Goal: Task Accomplishment & Management: Manage account settings

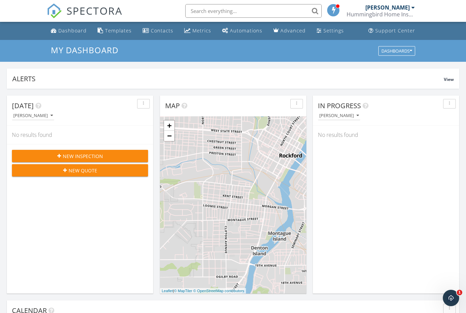
click at [375, 17] on div "Hummingbird Home Inspectors" at bounding box center [381, 14] width 68 height 7
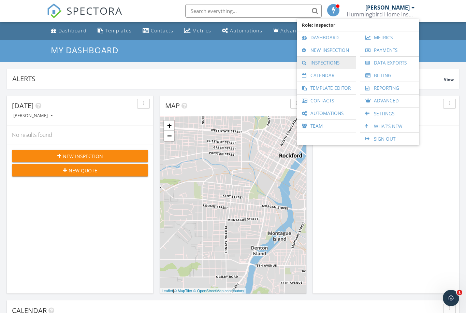
click at [327, 64] on link "Inspections" at bounding box center [326, 63] width 52 height 12
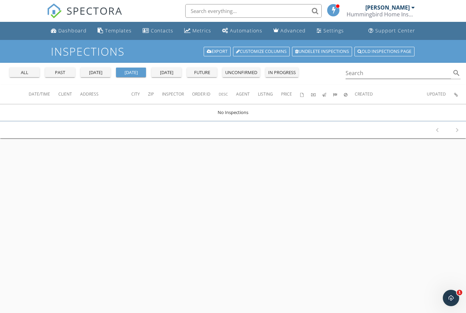
click at [67, 72] on div "past" at bounding box center [60, 72] width 25 height 7
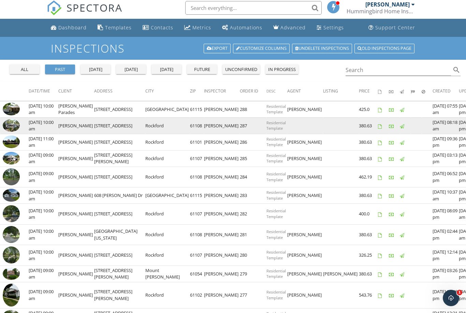
scroll to position [3, 0]
click at [14, 124] on img at bounding box center [11, 125] width 17 height 13
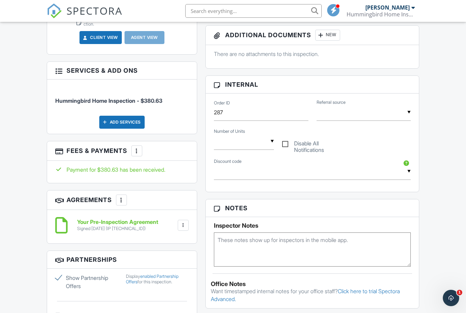
scroll to position [312, 0]
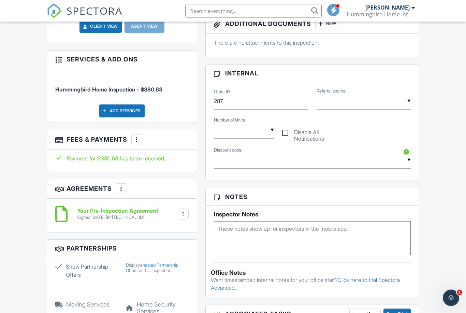
click at [138, 137] on div at bounding box center [136, 140] width 7 height 7
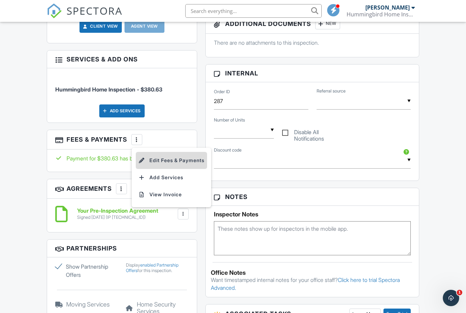
click at [146, 155] on li "Edit Fees & Payments" at bounding box center [171, 160] width 71 height 17
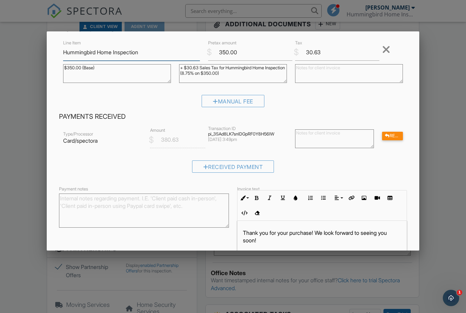
scroll to position [41, 0]
click at [397, 137] on div "Refund" at bounding box center [392, 135] width 21 height 9
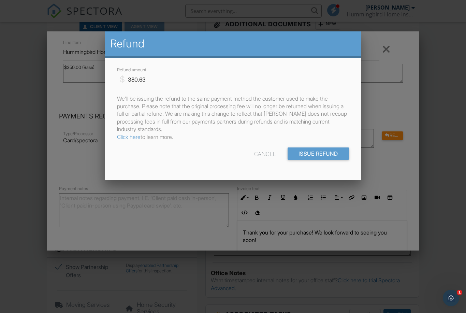
click at [259, 156] on div "Cancel" at bounding box center [265, 153] width 22 height 12
click at [87, 150] on div at bounding box center [233, 161] width 466 height 391
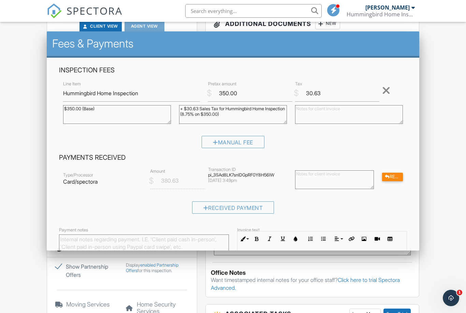
scroll to position [0, 0]
click at [354, 179] on textarea at bounding box center [334, 179] width 79 height 19
type textarea "Refund $30.63 of sales tax"
click at [394, 179] on div "Refund" at bounding box center [392, 177] width 21 height 9
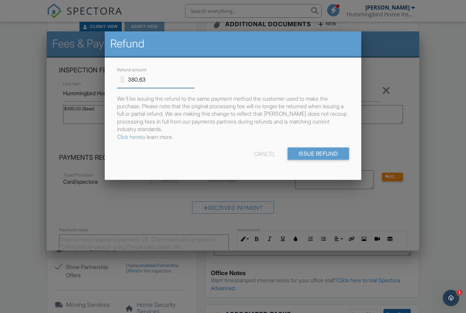
click at [148, 78] on input "380.63" at bounding box center [155, 79] width 77 height 17
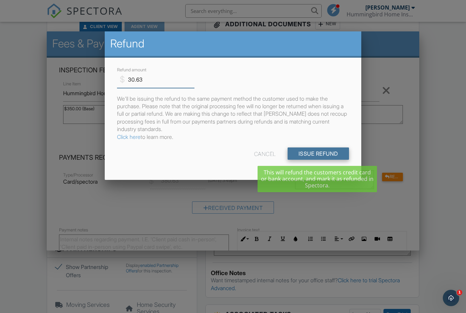
type input "30.63"
click at [309, 153] on input "Issue Refund" at bounding box center [318, 153] width 61 height 12
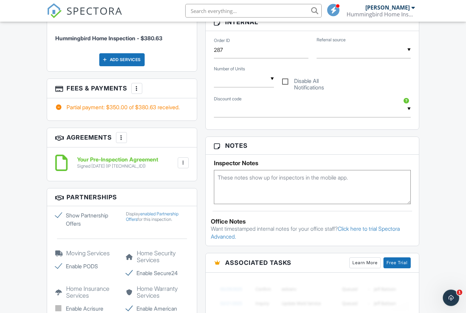
scroll to position [364, 0]
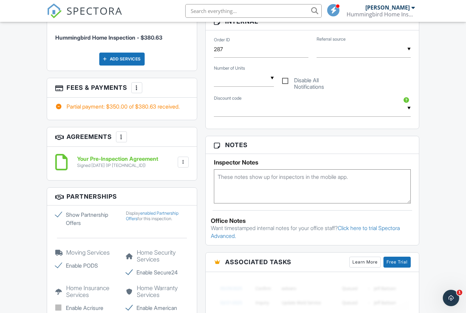
click at [135, 84] on div at bounding box center [136, 87] width 7 height 7
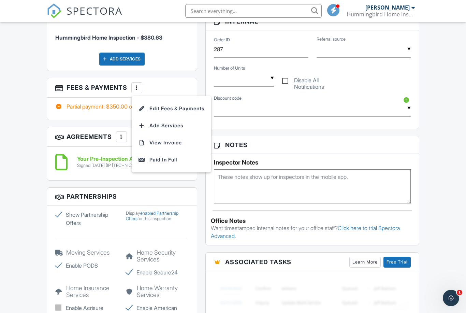
click at [15, 152] on div "Dashboard Templates Contacts Metrics Automations Advanced Settings Support Cent…" at bounding box center [233, 223] width 466 height 1131
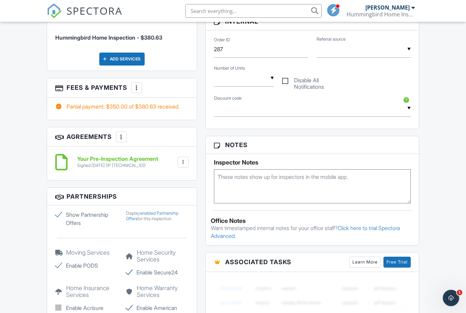
click at [134, 84] on div at bounding box center [136, 87] width 7 height 7
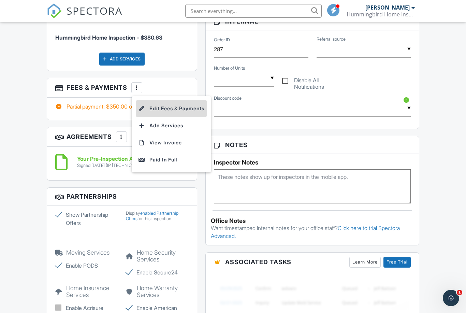
click at [151, 104] on li "Edit Fees & Payments" at bounding box center [171, 108] width 71 height 17
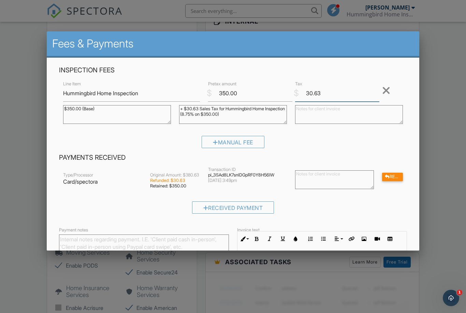
click at [327, 99] on input "30.63" at bounding box center [337, 93] width 84 height 17
type input "3"
type input "0"
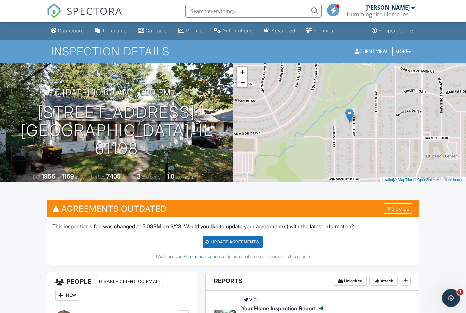
click at [454, 301] on div "Open Intercom Messenger" at bounding box center [450, 297] width 23 height 23
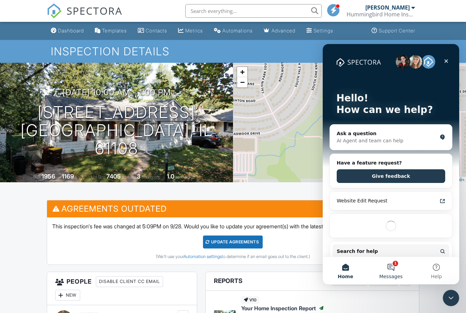
click at [394, 269] on button "1 Messages" at bounding box center [390, 270] width 45 height 27
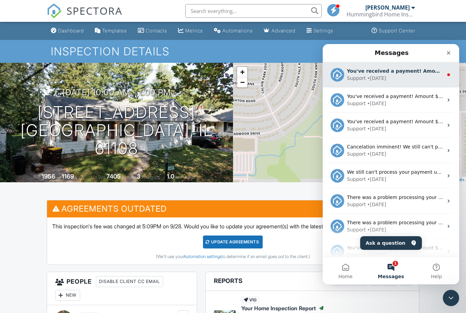
click at [401, 78] on div "Support • [DATE]" at bounding box center [395, 78] width 96 height 7
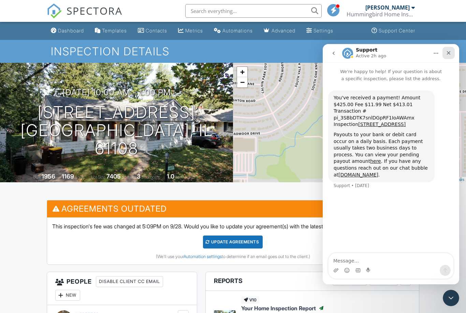
click at [449, 52] on icon "Close" at bounding box center [449, 53] width 4 height 4
